Goal: Task Accomplishment & Management: Manage account settings

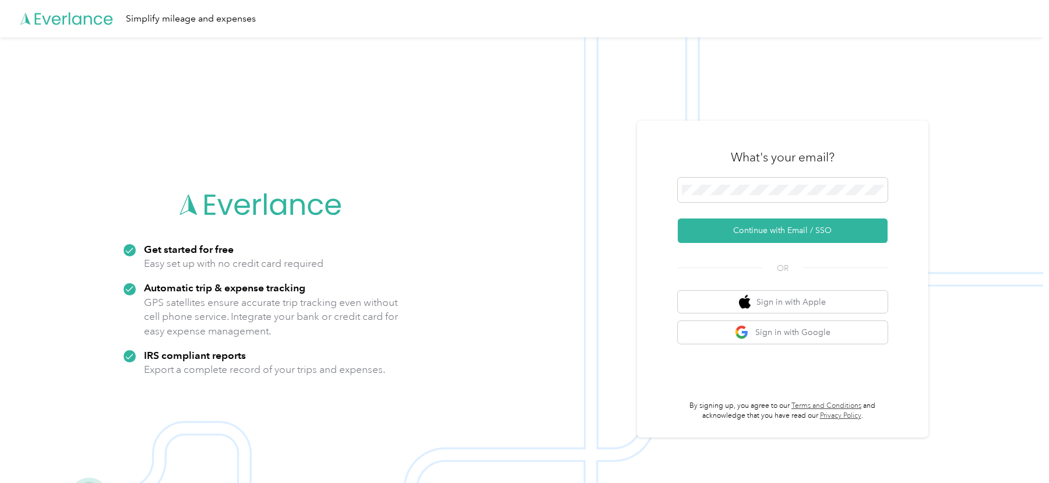
click at [642, 241] on div "What's your email? Continue with Email / SSO OR Sign in with Apple Sign in with…" at bounding box center [782, 279] width 291 height 317
click at [713, 235] on button "Continue with Email / SSO" at bounding box center [783, 231] width 210 height 24
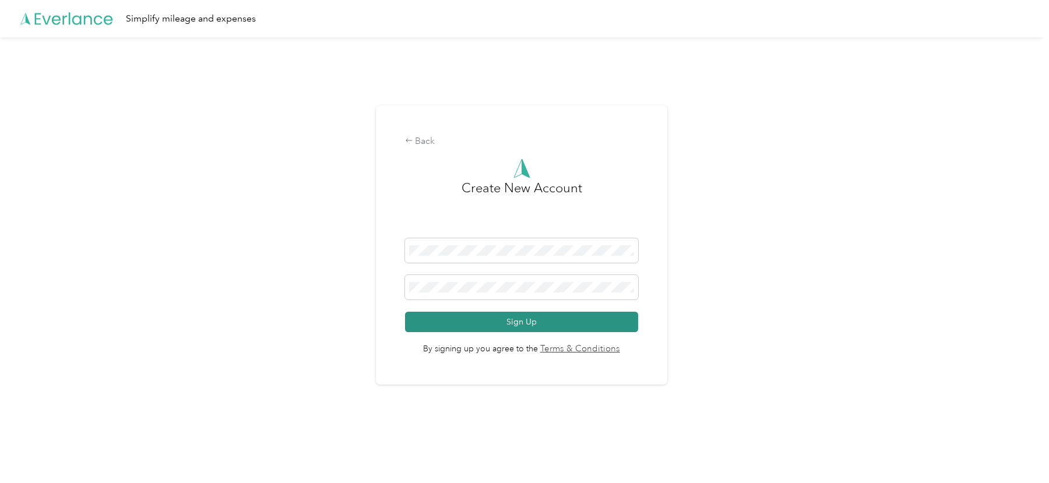
click at [467, 322] on button "Sign Up" at bounding box center [522, 322] width 234 height 20
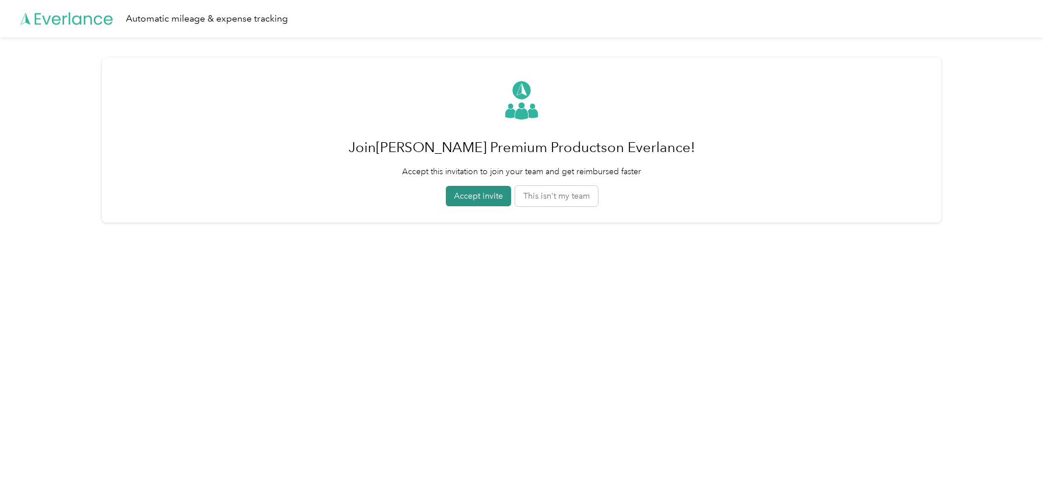
click at [481, 196] on button "Accept invite" at bounding box center [478, 196] width 65 height 20
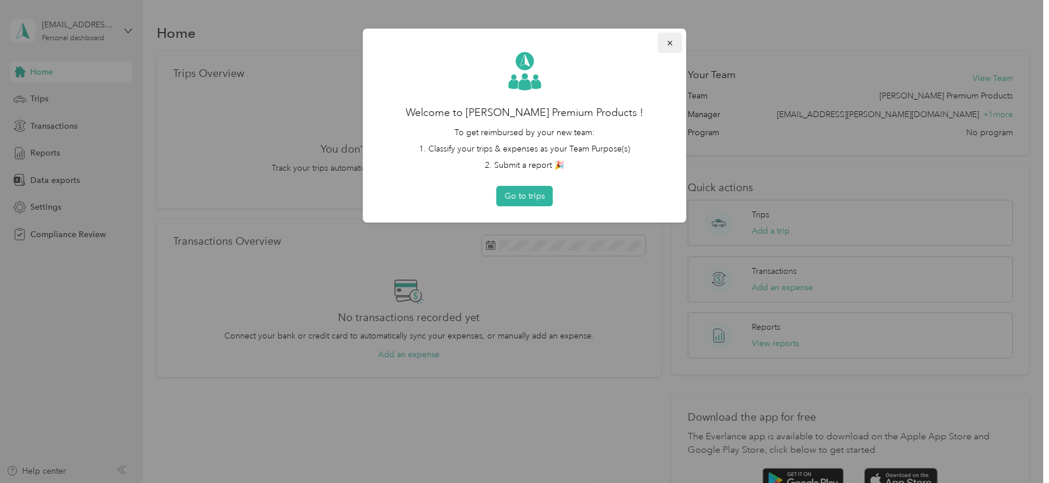
click at [668, 43] on icon "button" at bounding box center [670, 43] width 8 height 8
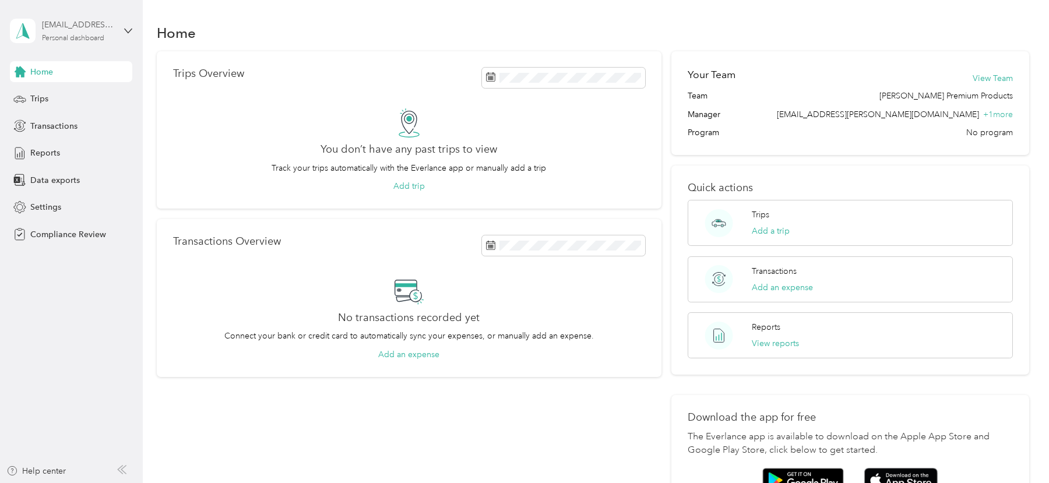
click at [75, 21] on div "[EMAIL_ADDRESS][PERSON_NAME][DOMAIN_NAME]" at bounding box center [78, 25] width 73 height 12
click at [98, 118] on div "Log out" at bounding box center [165, 122] width 295 height 20
